Goal: Task Accomplishment & Management: Manage account settings

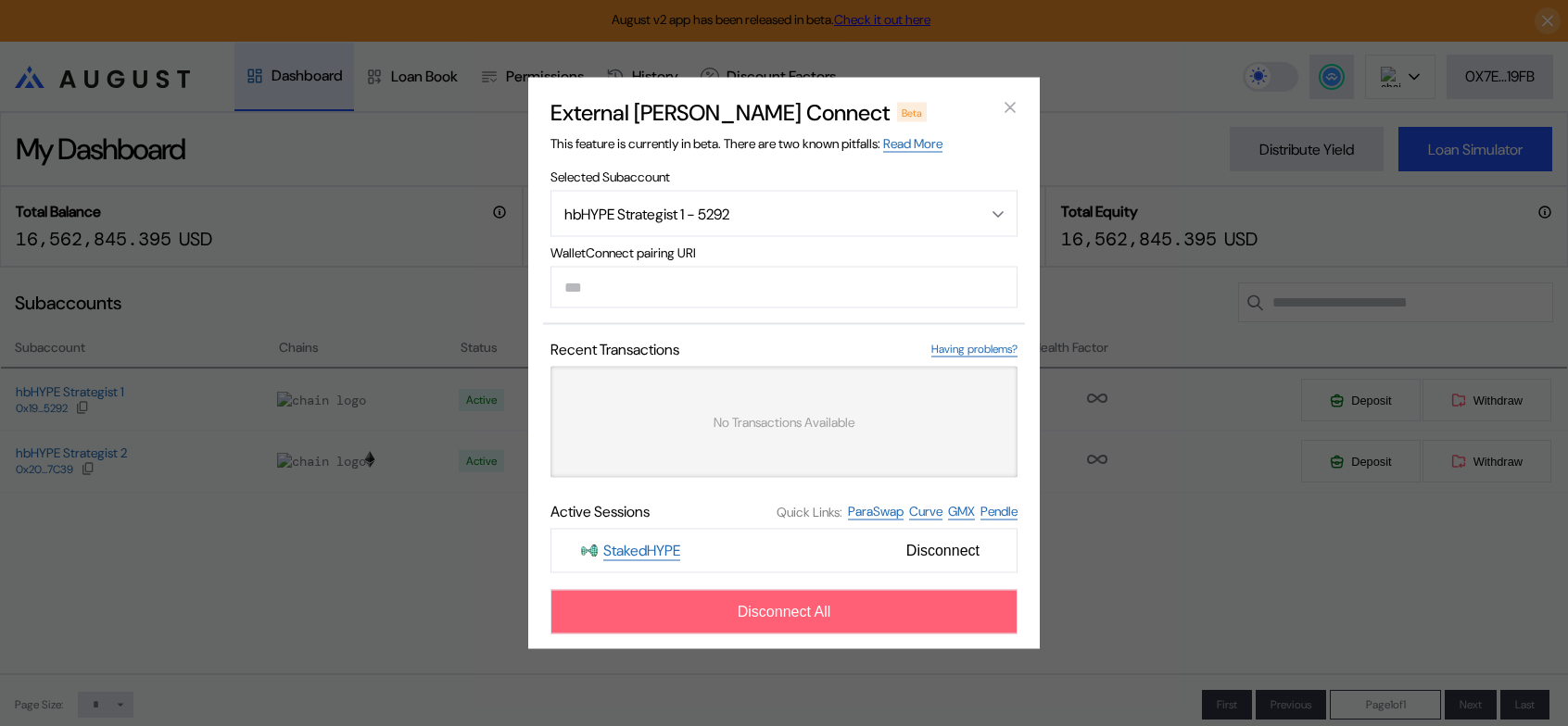
click at [798, 621] on span "Disconnect All" at bounding box center [784, 612] width 94 height 17
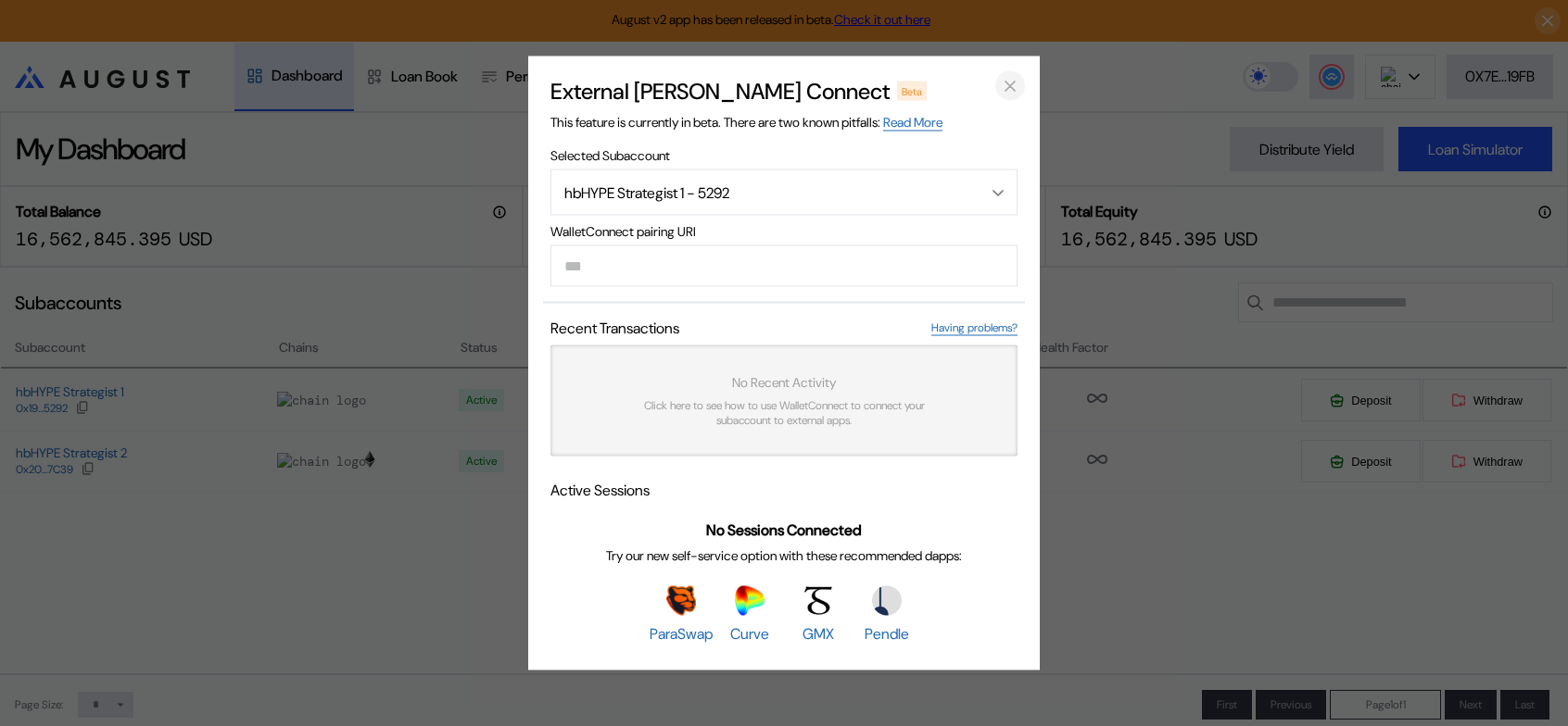
click at [1014, 76] on icon "close modal" at bounding box center [1010, 86] width 19 height 20
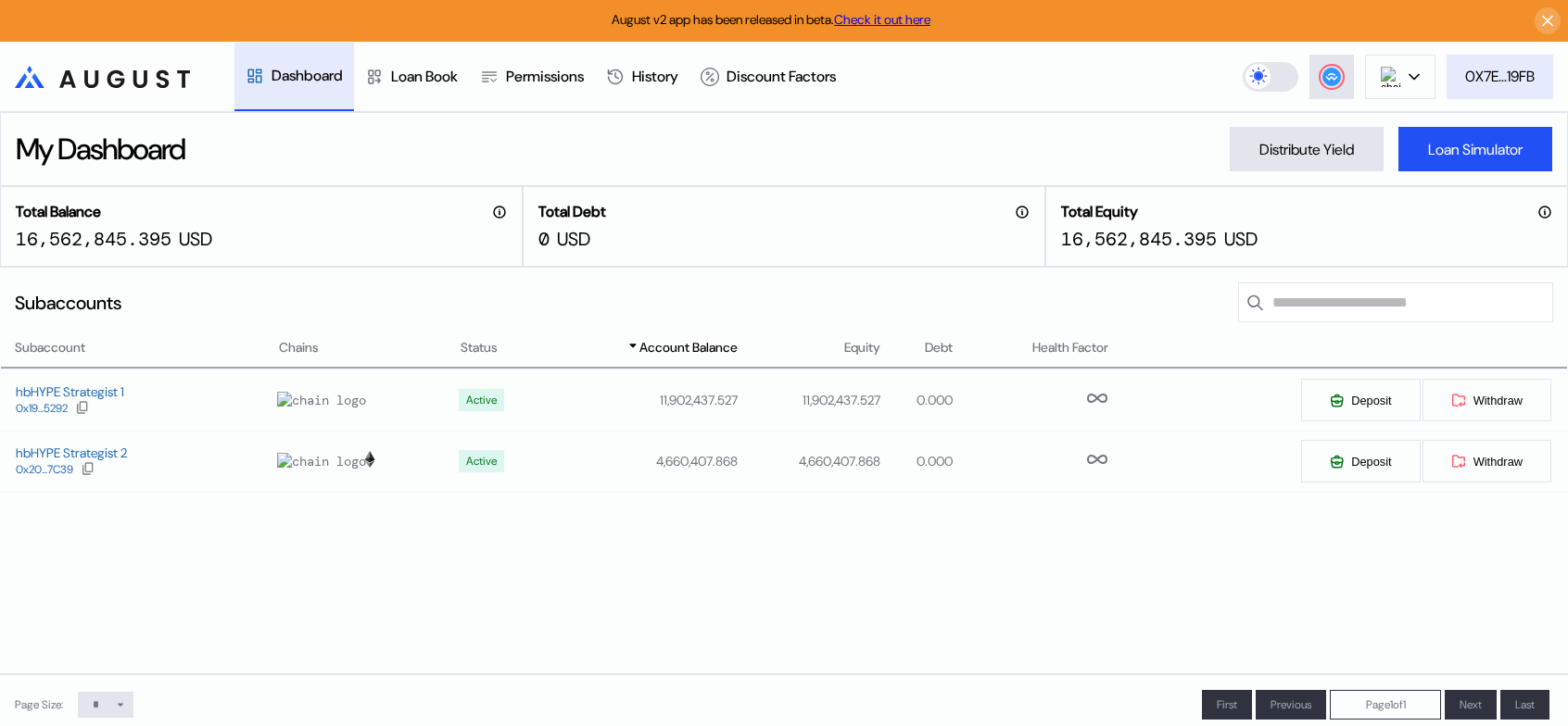
click at [1494, 79] on div "0X7E...19FB" at bounding box center [1500, 76] width 69 height 20
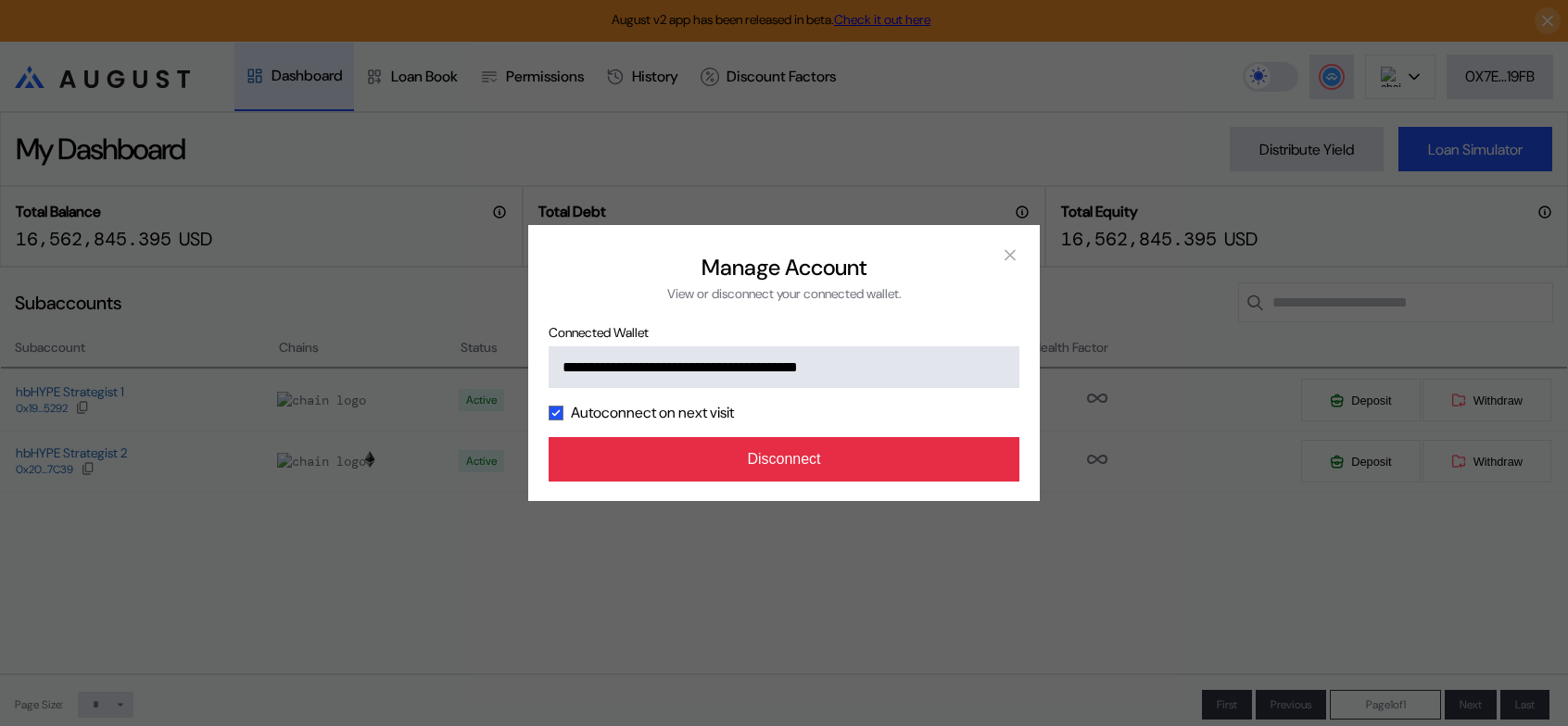
click at [756, 482] on button "Disconnect" at bounding box center [784, 459] width 471 height 45
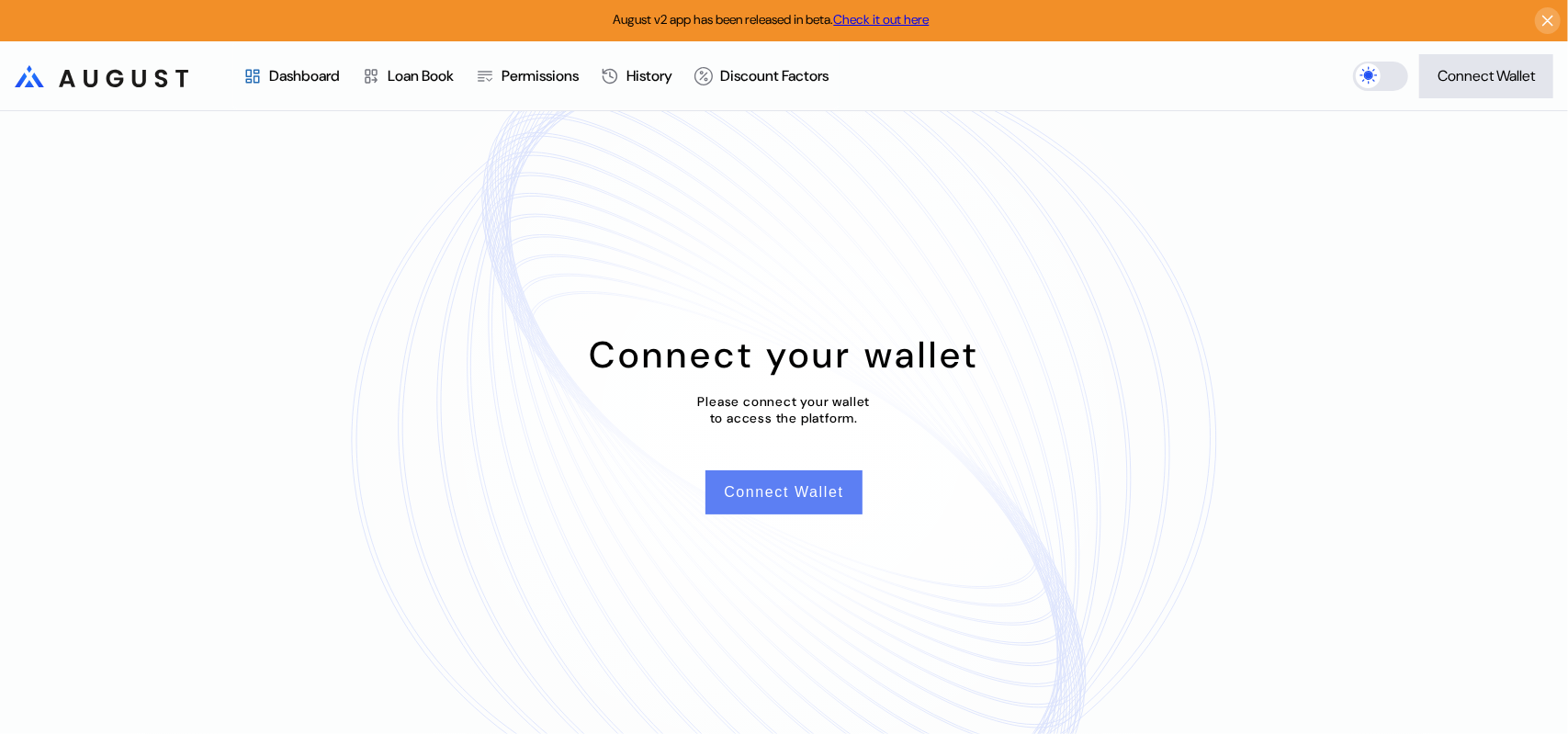
click at [766, 500] on button "Connect Wallet" at bounding box center [783, 492] width 156 height 44
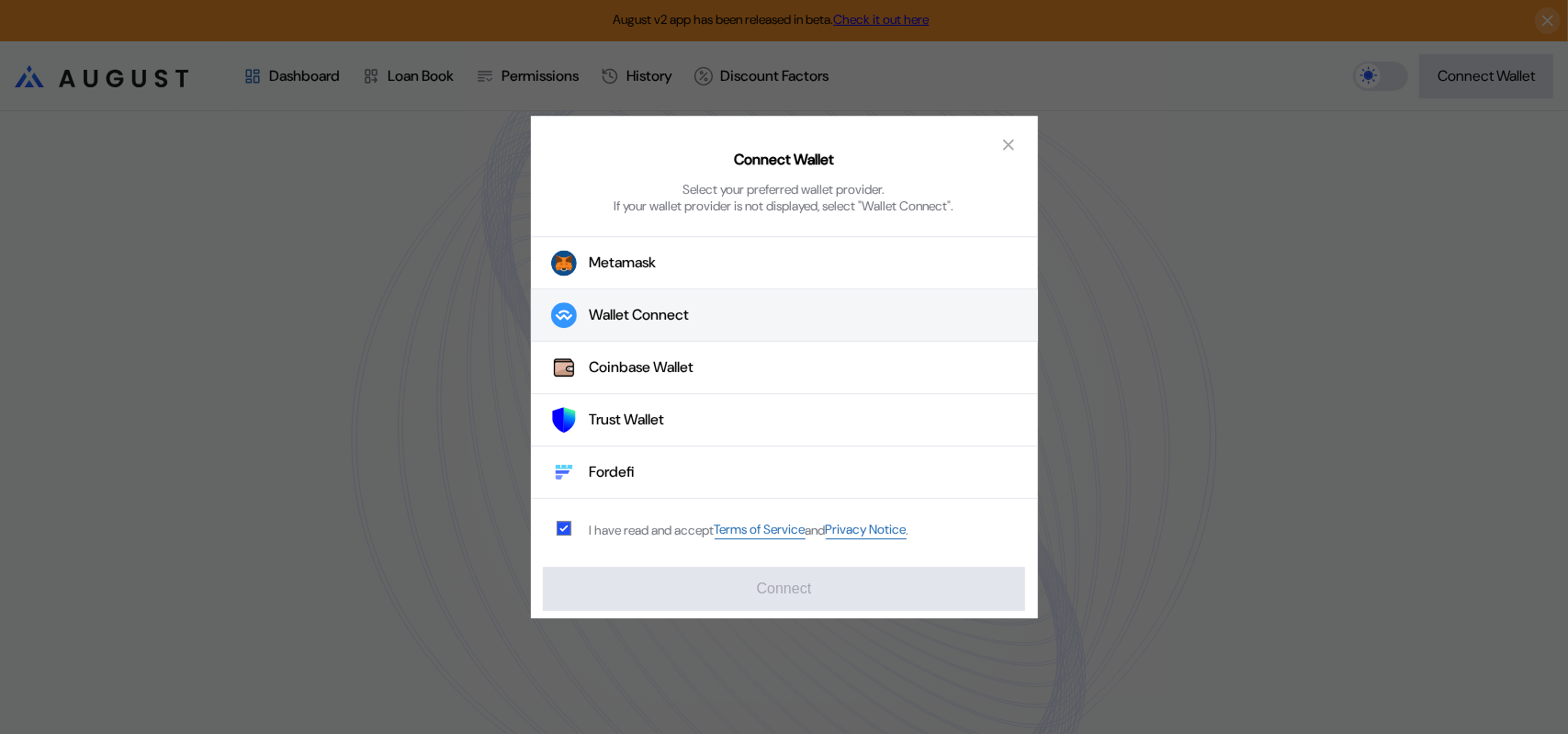
click at [734, 321] on button "Wallet Connect" at bounding box center [784, 316] width 507 height 52
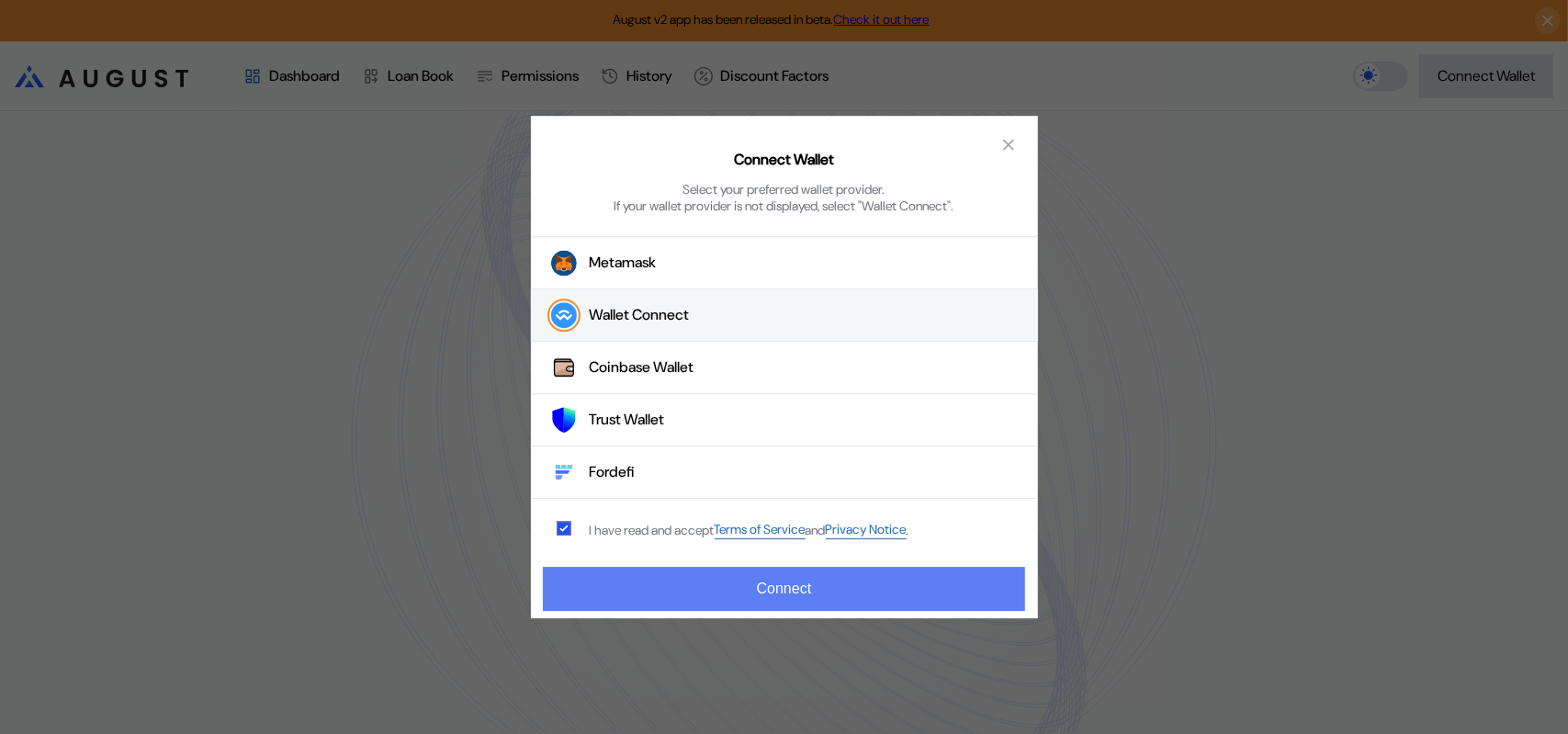
click at [778, 590] on button "Connect" at bounding box center [784, 588] width 481 height 44
